Goal: Task Accomplishment & Management: Use online tool/utility

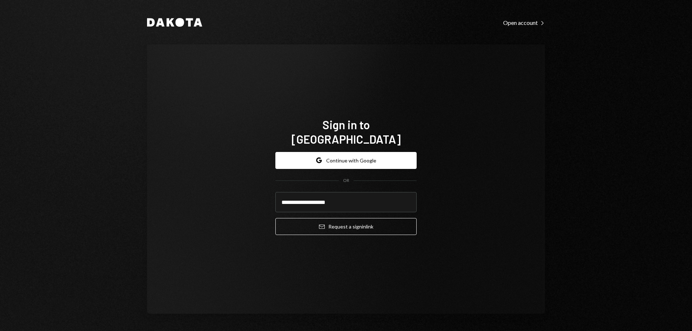
click at [361, 218] on button "Email Request a sign in link" at bounding box center [345, 226] width 141 height 17
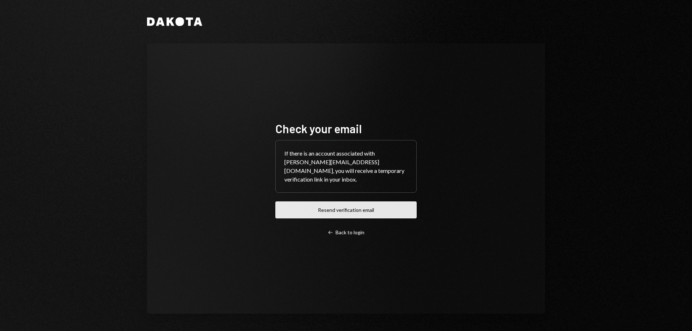
click at [353, 205] on button "Resend verification email" at bounding box center [345, 209] width 141 height 17
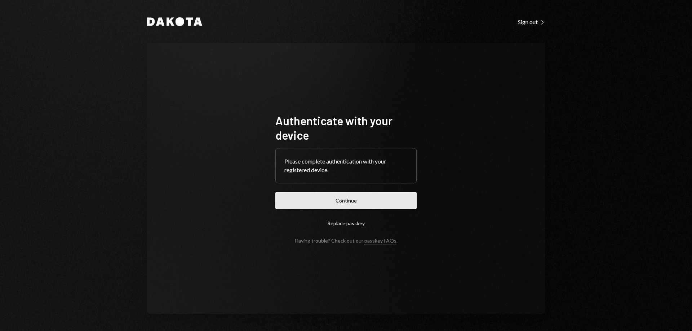
click at [385, 204] on button "Continue" at bounding box center [345, 200] width 141 height 17
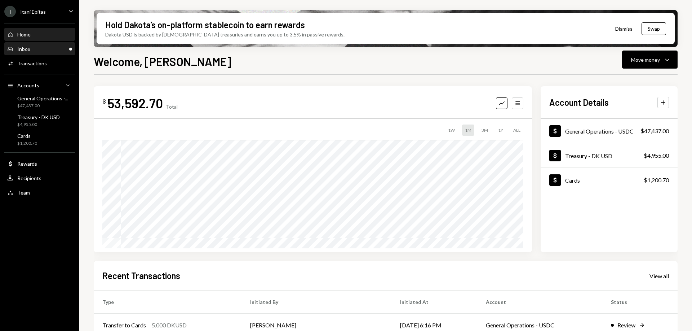
click at [35, 46] on div "Inbox Inbox" at bounding box center [39, 49] width 65 height 6
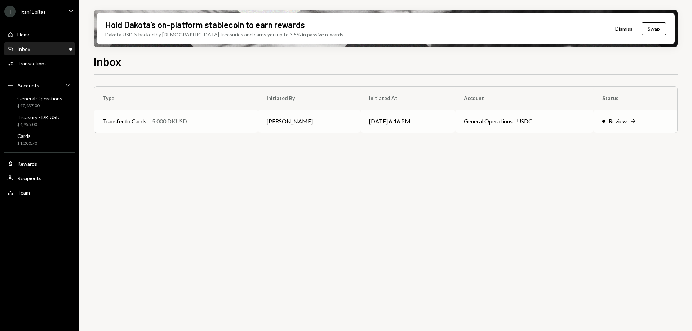
click at [620, 121] on div "Review" at bounding box center [618, 121] width 18 height 9
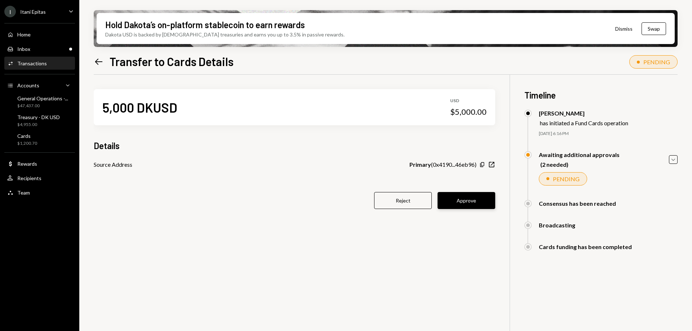
click at [479, 198] on button "Approve" at bounding box center [467, 200] width 58 height 17
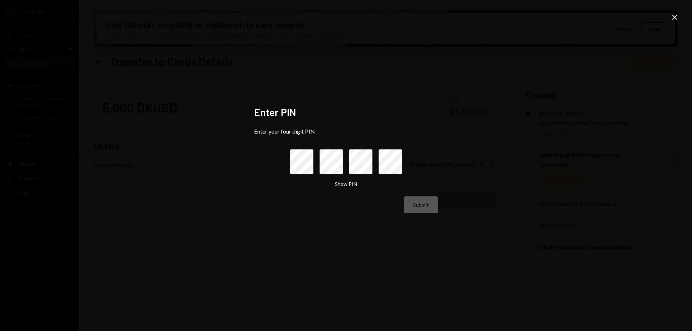
click at [674, 18] on icon at bounding box center [674, 17] width 5 height 5
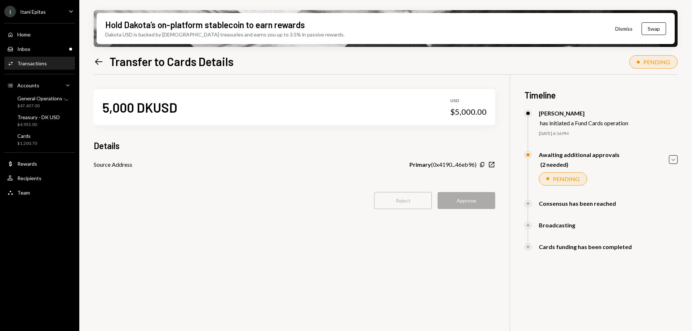
click at [461, 198] on div "Reject Approve" at bounding box center [295, 200] width 402 height 17
click at [29, 48] on div "Inbox" at bounding box center [23, 49] width 13 height 6
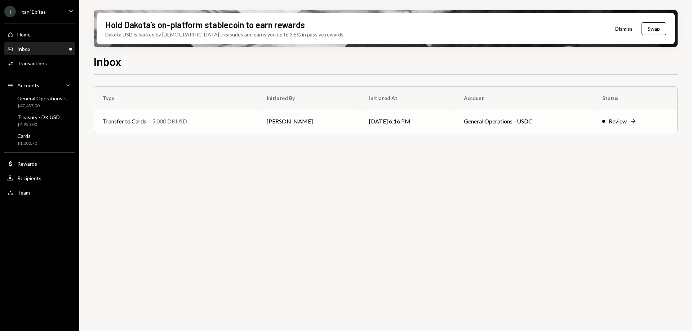
click at [235, 116] on td "Transfer to Cards 5,000 DKUSD" at bounding box center [176, 121] width 164 height 23
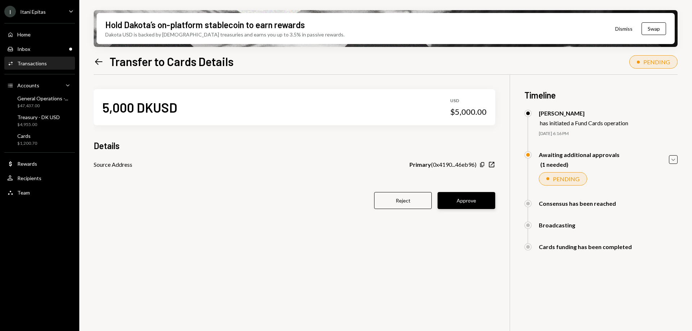
click at [473, 198] on button "Approve" at bounding box center [467, 200] width 58 height 17
